Goal: Information Seeking & Learning: Learn about a topic

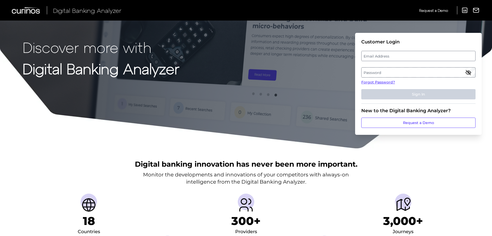
click at [383, 74] on label "Password" at bounding box center [417, 72] width 113 height 9
click at [377, 55] on label "Email Address" at bounding box center [417, 55] width 113 height 9
click at [377, 55] on input "email" at bounding box center [418, 56] width 114 height 10
click at [386, 56] on input "Email Address" at bounding box center [418, 56] width 114 height 10
paste input "[EMAIL_ADDRESS][DOMAIN_NAME]"
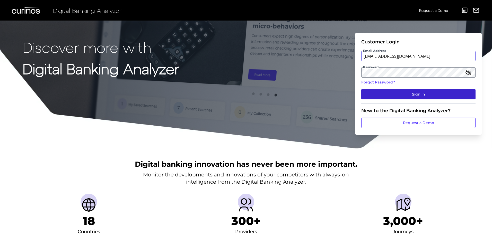
type input "[EMAIL_ADDRESS][DOMAIN_NAME]"
click at [398, 94] on button "Sign In" at bounding box center [418, 94] width 114 height 10
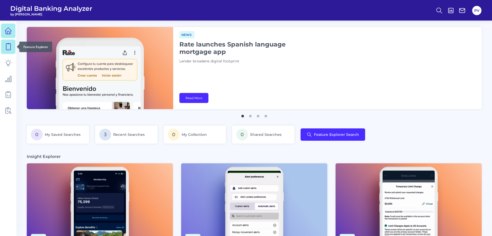
click at [7, 48] on icon at bounding box center [8, 46] width 7 height 7
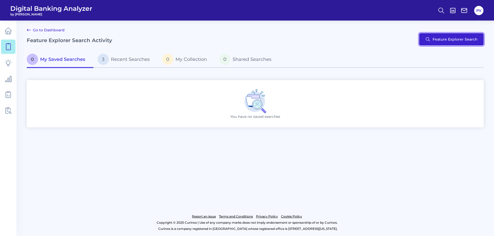
click at [451, 37] on button "Feature Explorer Search" at bounding box center [451, 39] width 65 height 12
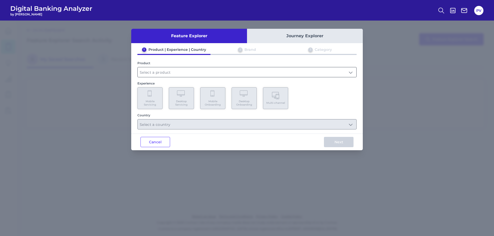
click at [179, 76] on input "text" at bounding box center [247, 72] width 219 height 10
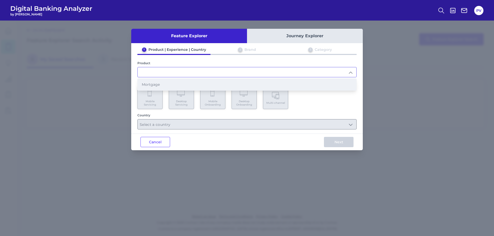
click at [175, 84] on li "Mortgage" at bounding box center [247, 85] width 219 height 12
type input "Mortgage"
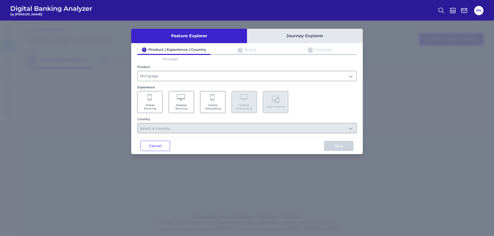
click at [219, 99] on Onboarding "Mobile Onboarding" at bounding box center [212, 102] width 25 height 22
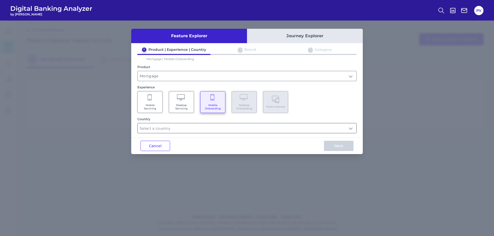
click at [204, 125] on input "text" at bounding box center [247, 128] width 219 height 10
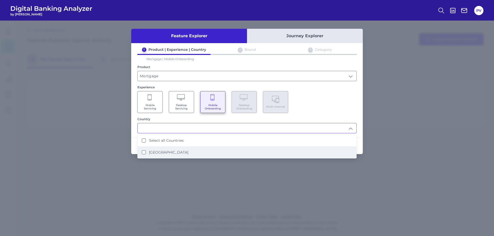
click at [169, 151] on label "[GEOGRAPHIC_DATA]" at bounding box center [168, 152] width 39 height 5
type input "Select all Countries"
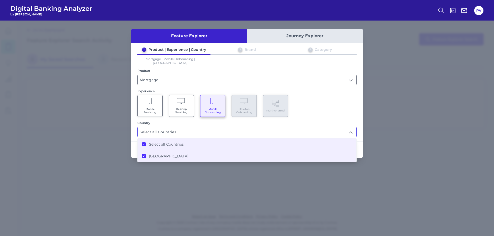
click at [332, 90] on div "Experience Mobile Servicing Desktop Servicing Mobile Onboarding Desktop Onboard…" at bounding box center [246, 103] width 219 height 28
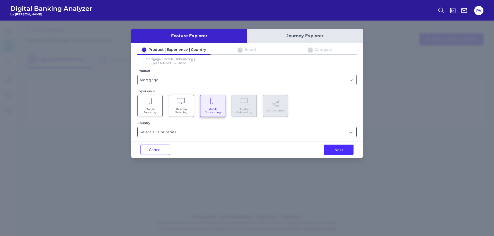
click at [288, 128] on input "Select all Countries" at bounding box center [247, 132] width 219 height 10
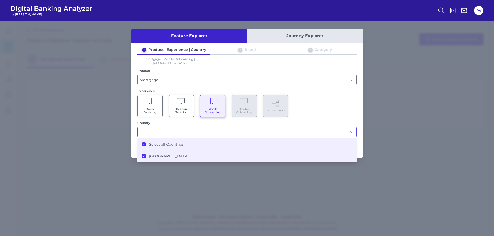
click at [336, 95] on div "Mobile Servicing Desktop Servicing Mobile Onboarding Desktop Onboarding Multi-c…" at bounding box center [246, 106] width 219 height 22
type input "Select all Countries"
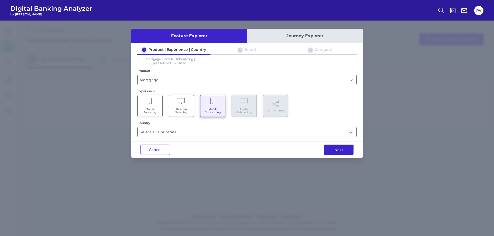
click at [333, 145] on button "Next" at bounding box center [339, 150] width 30 height 10
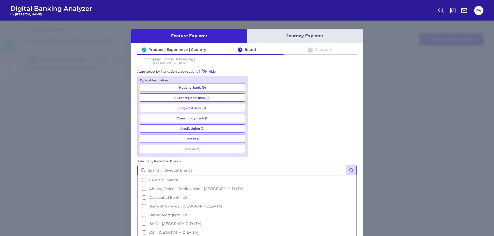
click at [306, 165] on input "Select any Individual Brands" at bounding box center [246, 170] width 219 height 10
type input "new"
click at [351, 168] on icon at bounding box center [351, 170] width 5 height 5
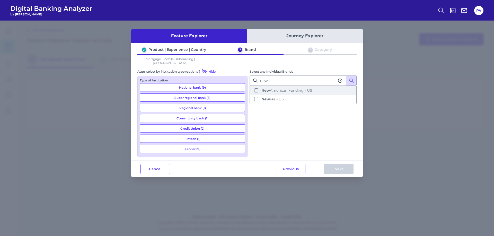
click at [255, 87] on button "New American Funding - [GEOGRAPHIC_DATA]" at bounding box center [303, 90] width 106 height 9
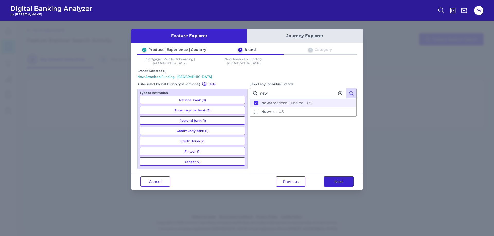
click at [332, 177] on button "Next" at bounding box center [339, 182] width 30 height 10
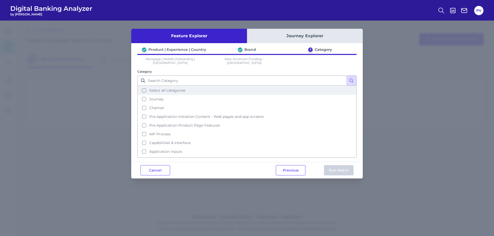
click at [147, 86] on button "Select all categories" at bounding box center [247, 90] width 218 height 9
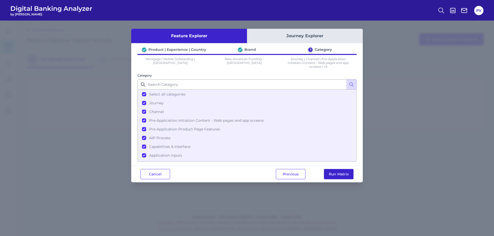
click at [342, 174] on button "Run Matrix" at bounding box center [339, 174] width 30 height 10
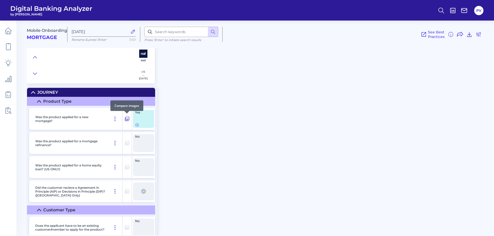
click at [126, 121] on icon at bounding box center [127, 119] width 4 height 4
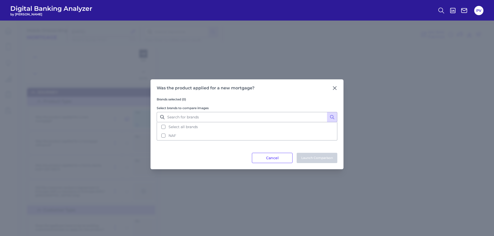
click at [337, 88] on div "Was the product applied for a new mortgage? Brands selected (0) Select brands t…" at bounding box center [246, 124] width 193 height 90
click at [336, 88] on icon at bounding box center [334, 88] width 5 height 5
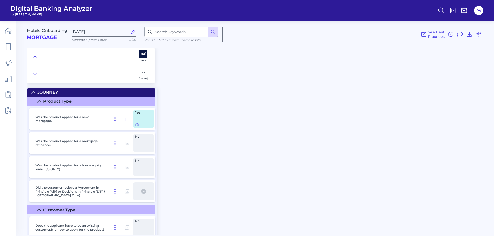
click at [151, 118] on div "Yes" at bounding box center [143, 119] width 21 height 18
click at [138, 126] on icon at bounding box center [137, 125] width 4 height 4
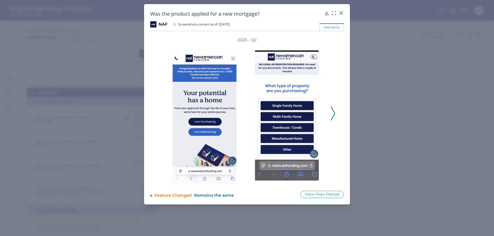
click at [334, 115] on icon at bounding box center [332, 114] width 5 height 14
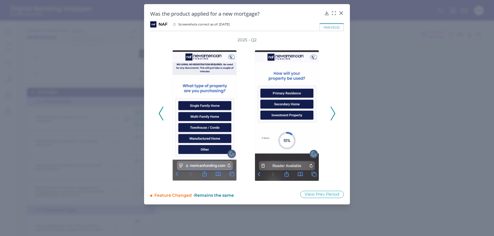
click at [334, 115] on icon at bounding box center [332, 114] width 5 height 14
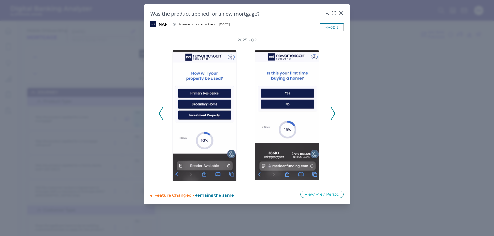
click at [328, 110] on div at bounding box center [288, 114] width 82 height 142
click at [331, 114] on icon at bounding box center [332, 114] width 5 height 14
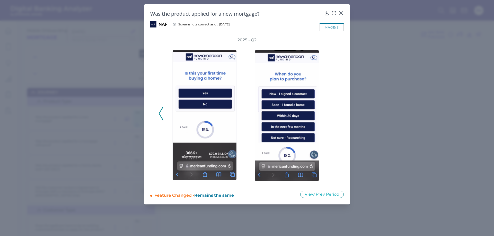
click at [342, 109] on div "2025 - Q2" at bounding box center [246, 110] width 193 height 147
